Goal: Task Accomplishment & Management: Manage account settings

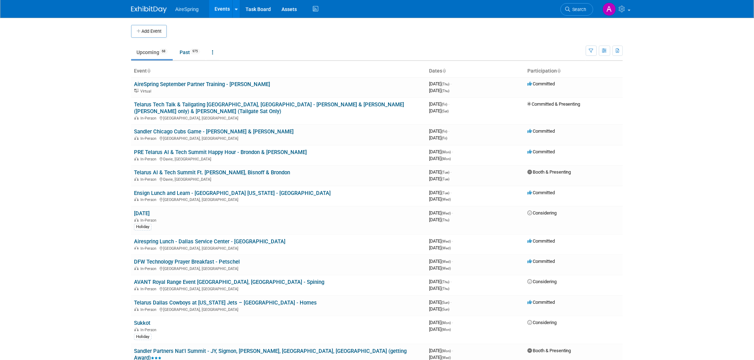
click at [75, 91] on body "AireSpring Events Add Event Bulk Upload Events Shareable Event Boards Recently …" at bounding box center [377, 180] width 754 height 360
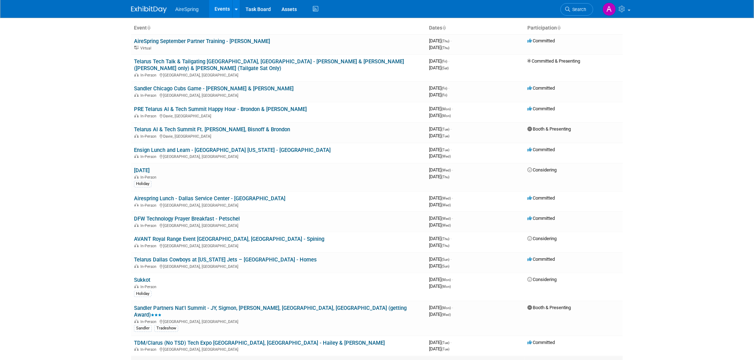
scroll to position [40, 0]
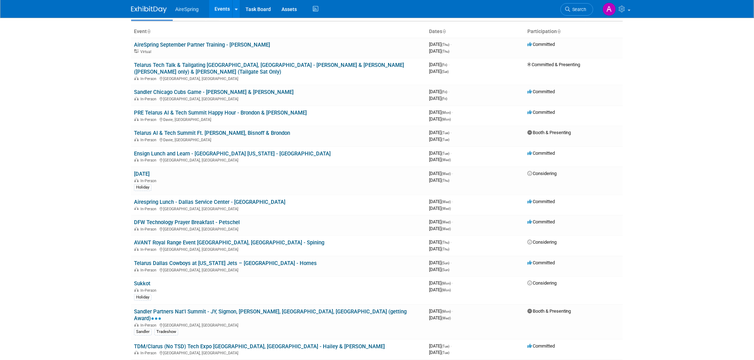
click at [61, 172] on body "AireSpring Events Add Event Bulk Upload Events Shareable Event Boards Recently …" at bounding box center [377, 140] width 754 height 360
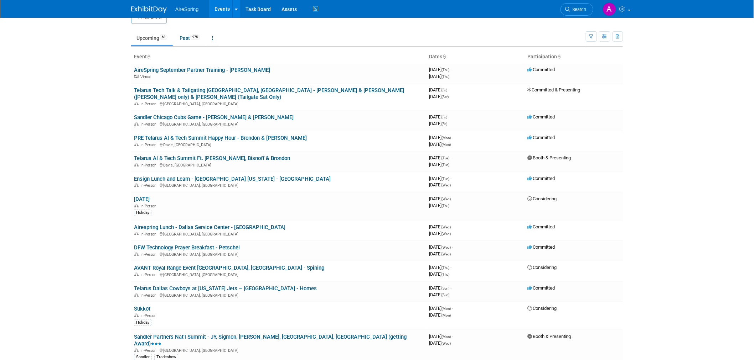
scroll to position [0, 0]
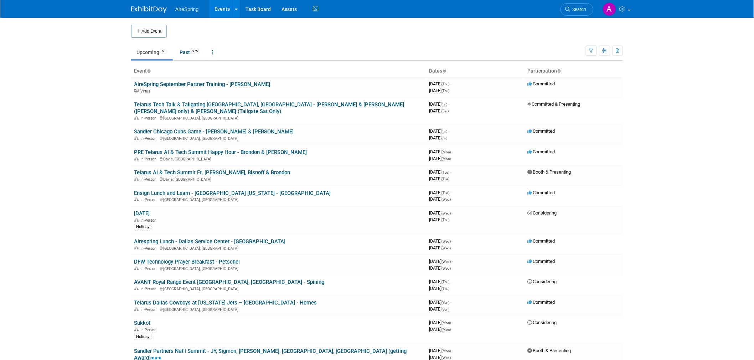
click at [61, 172] on body "AireSpring Events Add Event Bulk Upload Events Shareable Event Boards Recently …" at bounding box center [377, 180] width 754 height 360
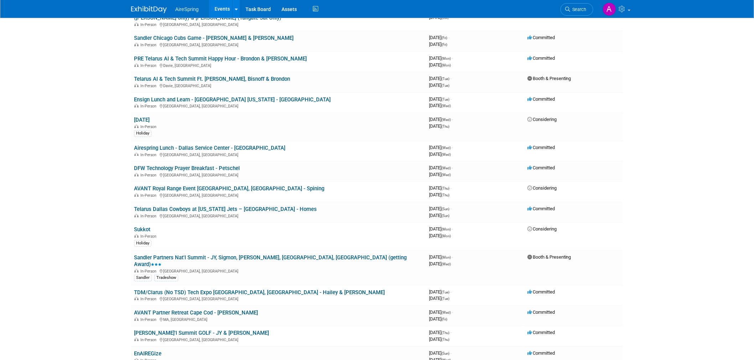
scroll to position [79, 0]
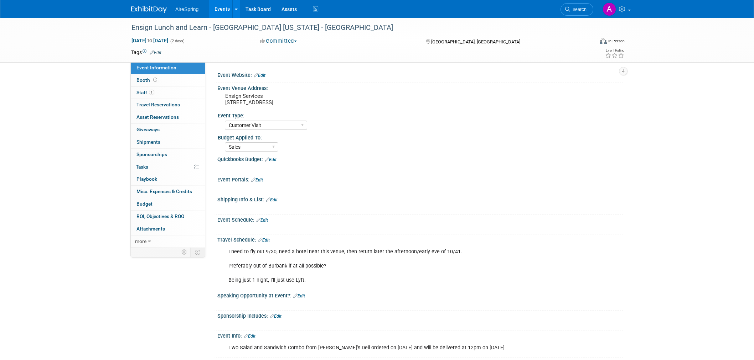
select select "Customer Visit"
select select "Sales"
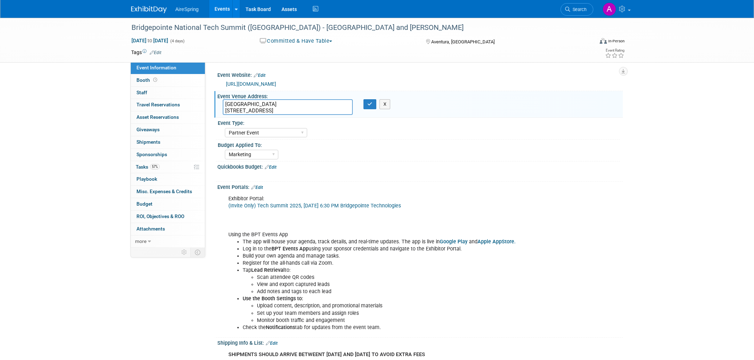
select select "Partner Event"
select select "Marketing"
